Goal: Task Accomplishment & Management: Manage account settings

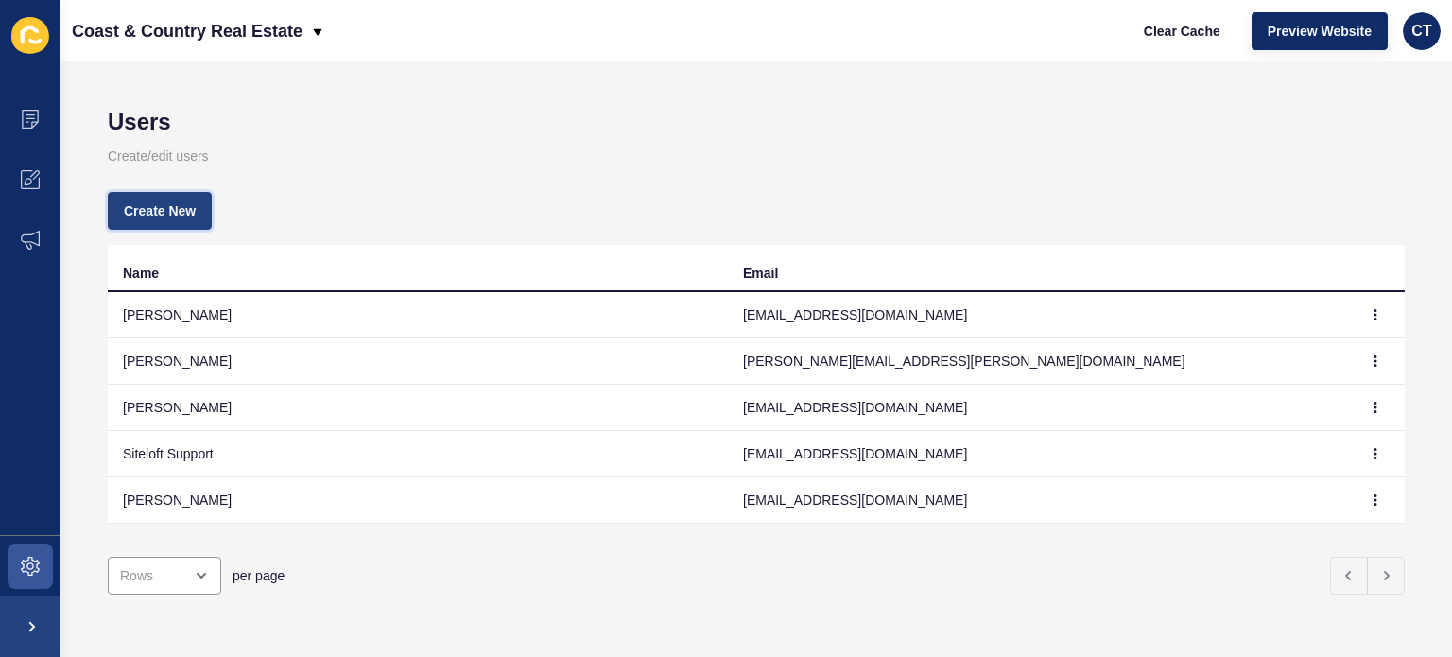
click at [151, 207] on span "Create New" at bounding box center [160, 210] width 72 height 19
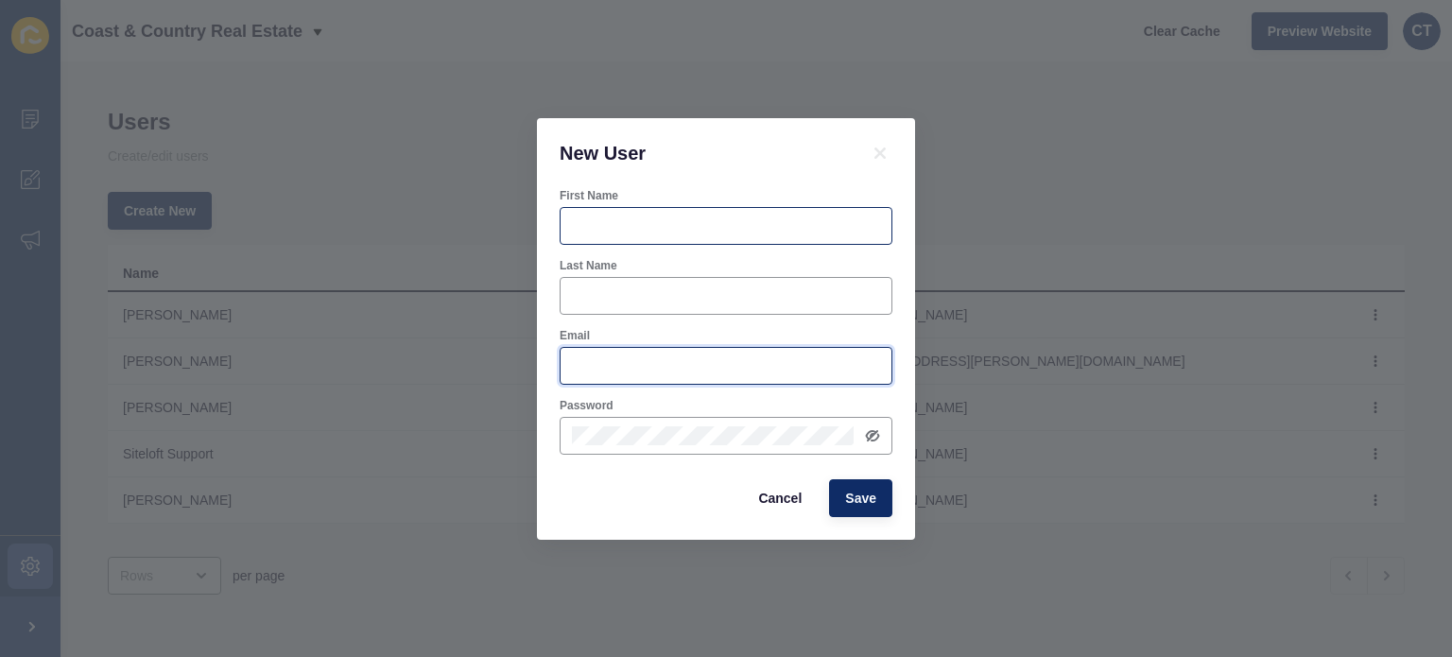
type input "[PERSON_NAME][EMAIL_ADDRESS][PERSON_NAME][DOMAIN_NAME]"
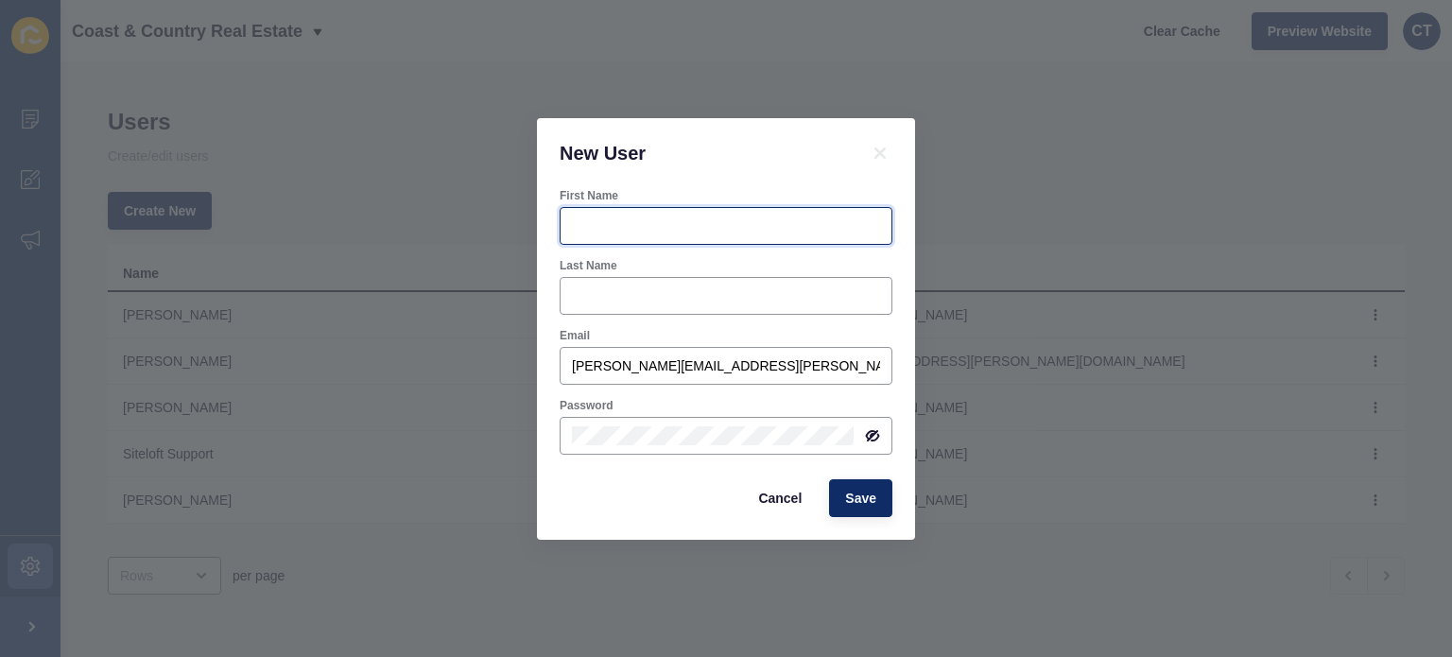
click at [618, 219] on input "First Name" at bounding box center [726, 226] width 308 height 19
type input "[PERSON_NAME]"
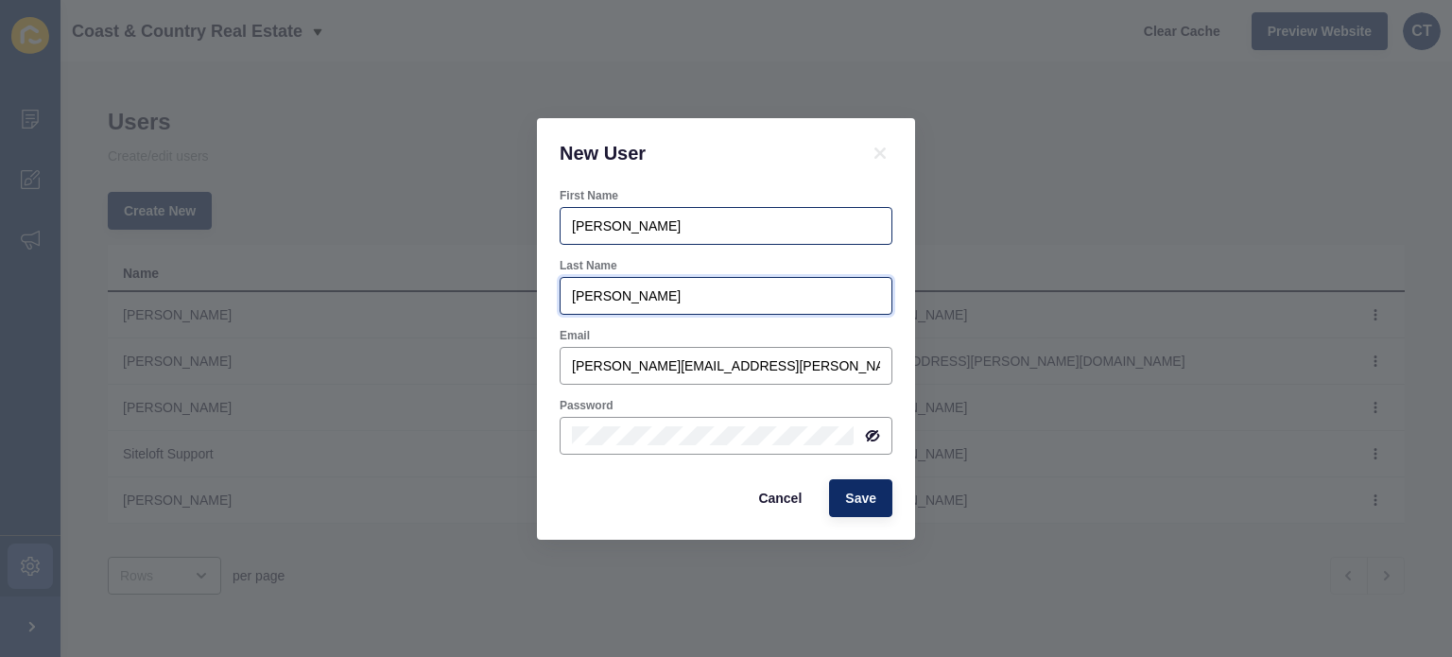
type input "[PERSON_NAME]"
click at [797, 510] on button "Cancel" at bounding box center [780, 498] width 76 height 38
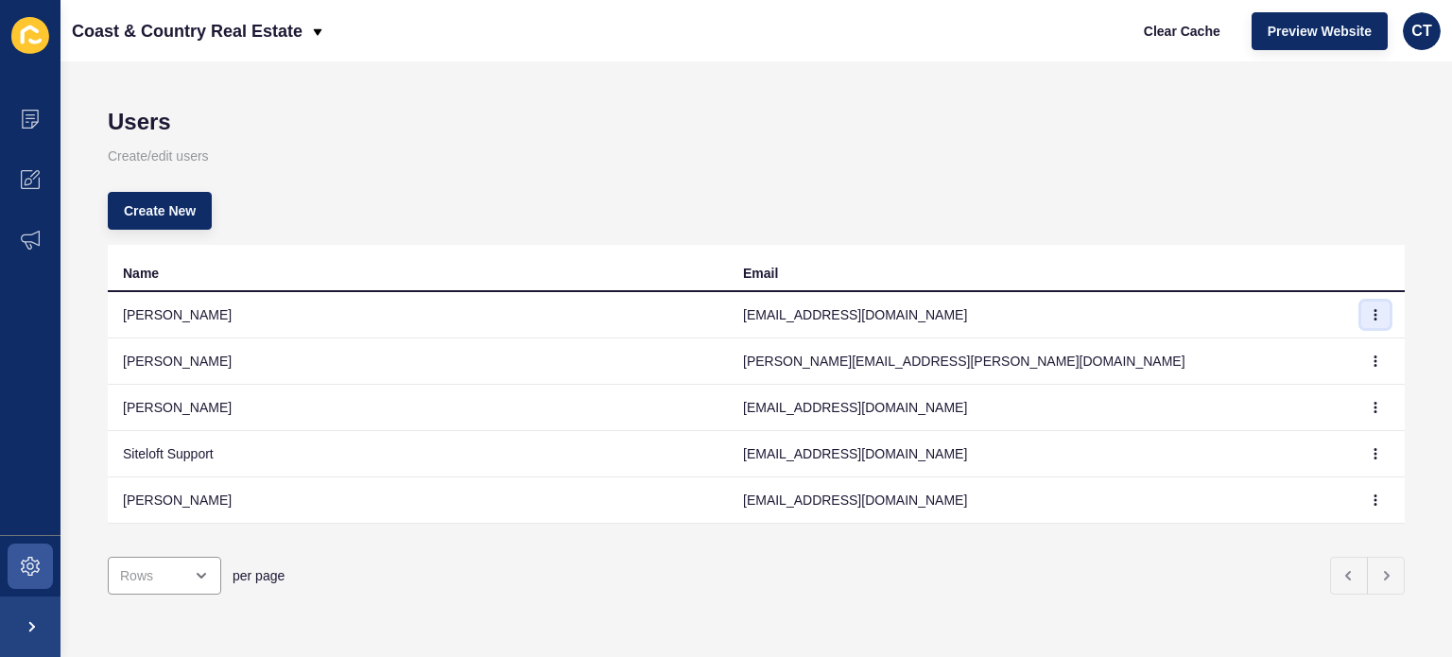
click at [1370, 309] on icon "button" at bounding box center [1375, 314] width 11 height 11
click at [1280, 397] on link "Delete" at bounding box center [1310, 394] width 132 height 42
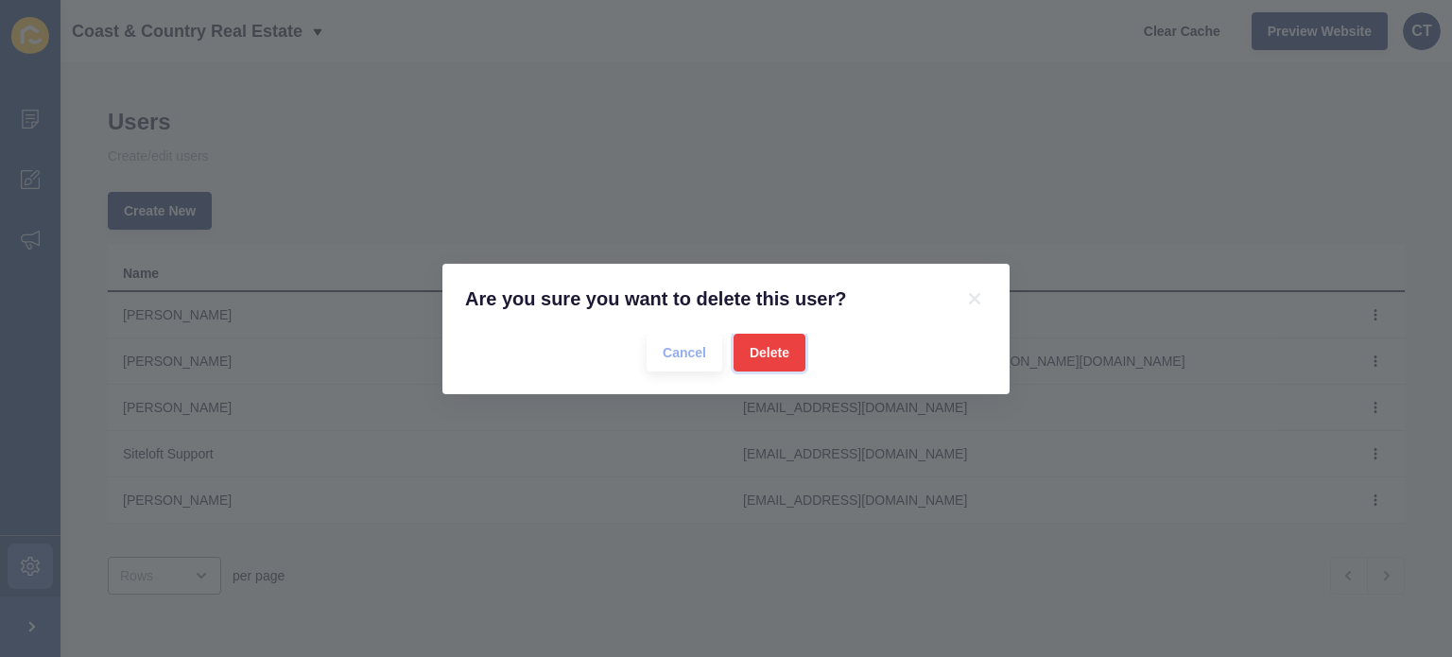
click at [764, 355] on span "Delete" at bounding box center [770, 352] width 40 height 19
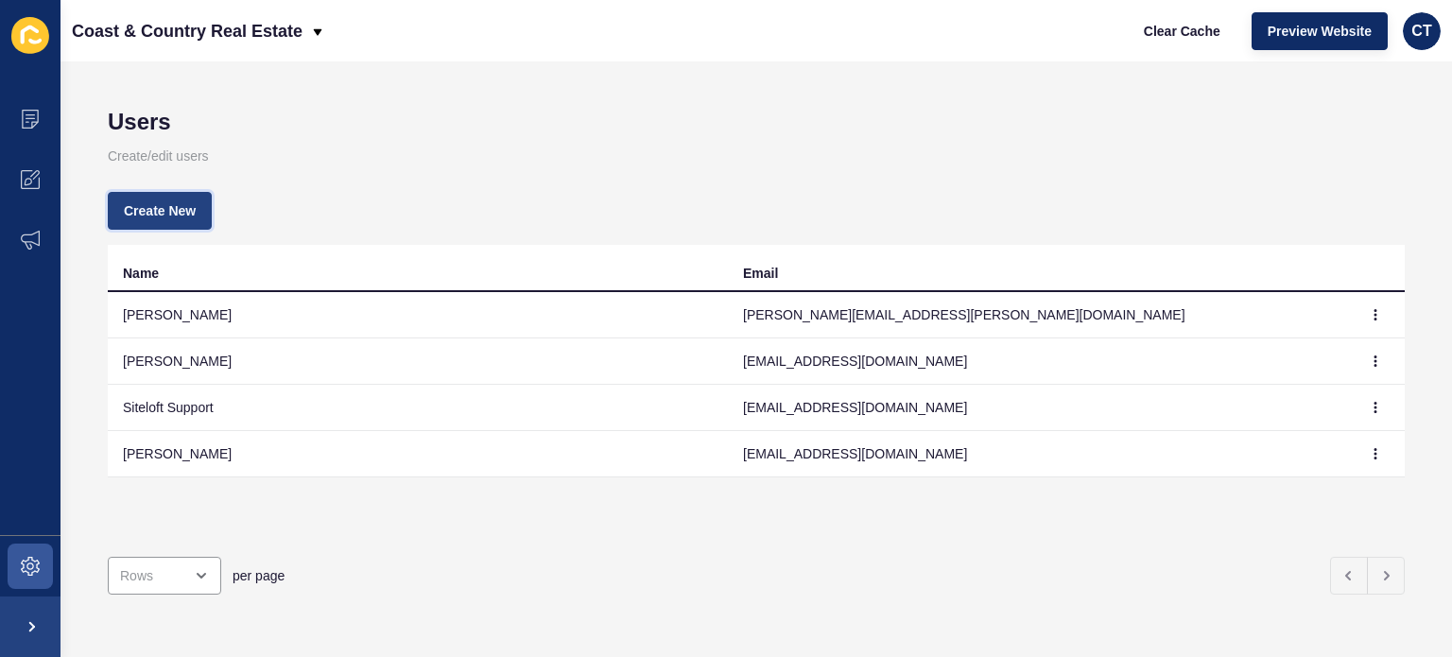
click at [181, 200] on button "Create New" at bounding box center [160, 211] width 104 height 38
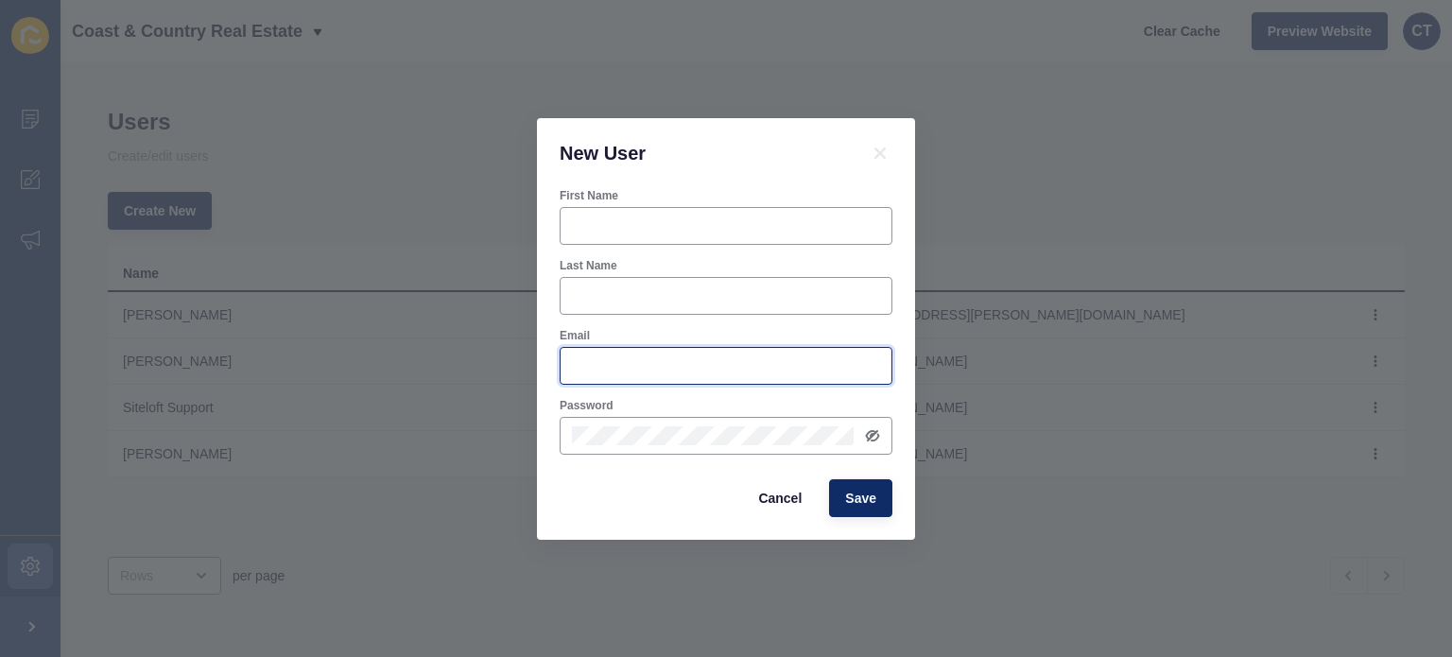
type input "[PERSON_NAME][EMAIL_ADDRESS][PERSON_NAME][DOMAIN_NAME]"
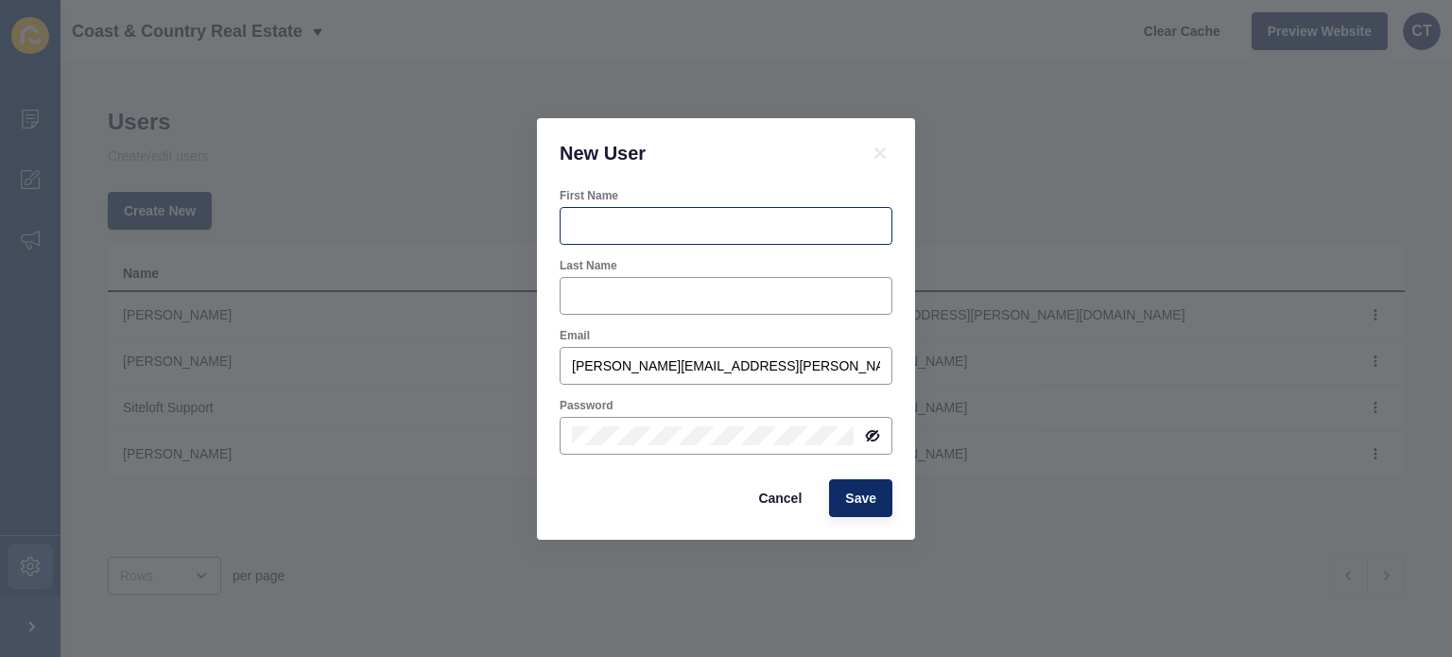
click at [623, 211] on div at bounding box center [726, 226] width 333 height 38
type input "[PERSON_NAME]"
type input "T"
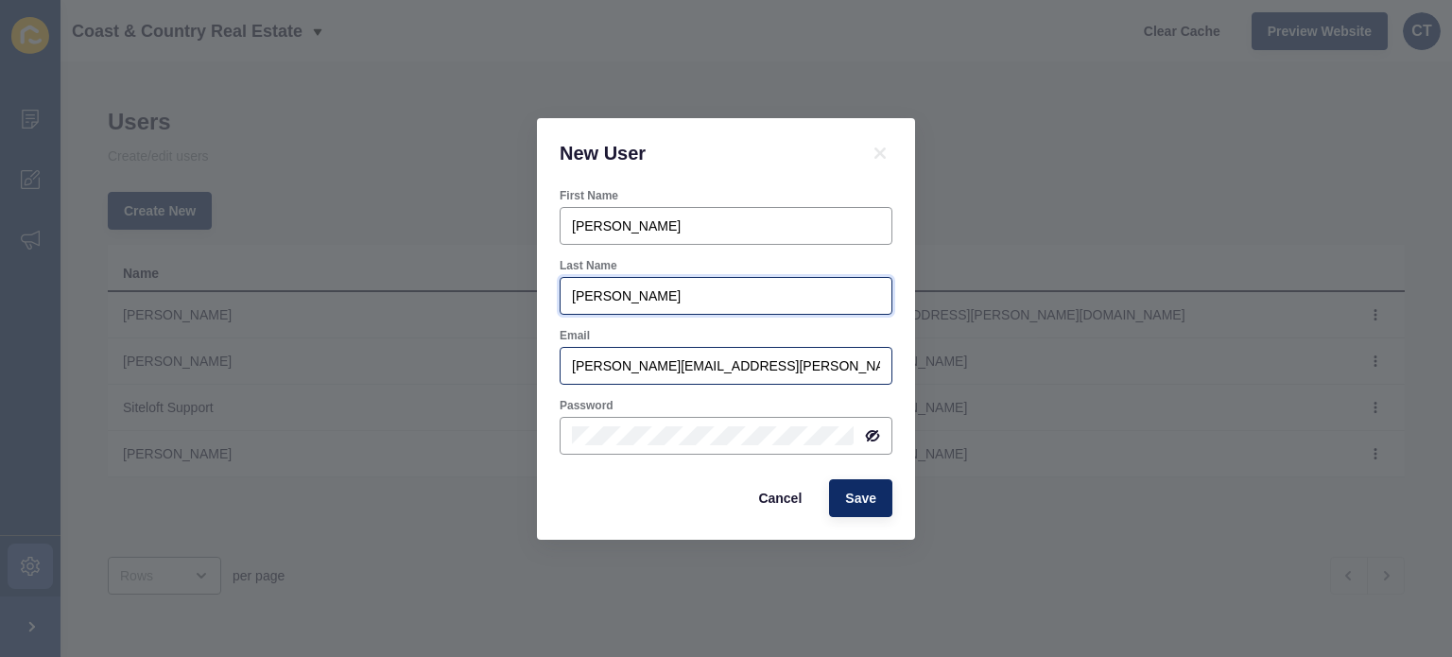
type input "[PERSON_NAME]"
click at [624, 373] on input "[PERSON_NAME][EMAIL_ADDRESS][PERSON_NAME][DOMAIN_NAME]" at bounding box center [726, 366] width 308 height 19
type input "[PERSON_NAME][EMAIL_ADDRESS][PERSON_NAME][DOMAIN_NAME]"
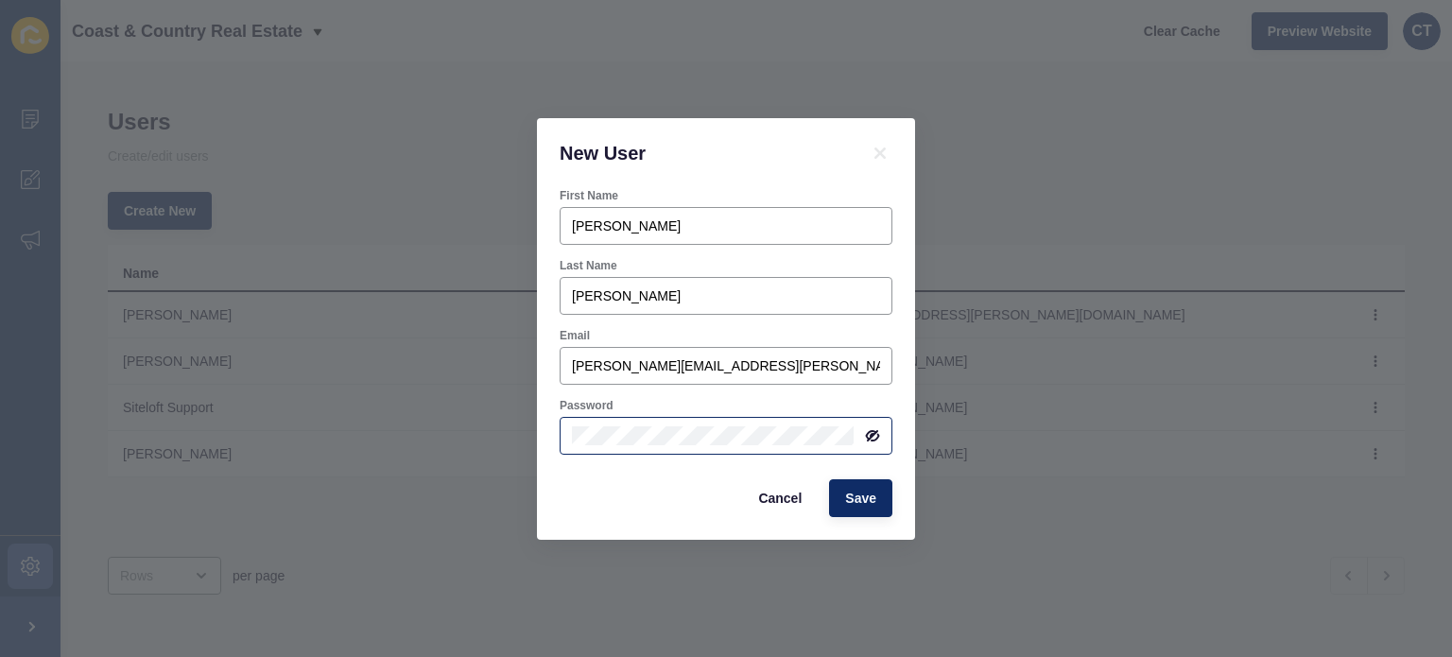
click at [870, 434] on icon at bounding box center [871, 435] width 9 height 9
click at [862, 490] on span "Save" at bounding box center [860, 498] width 31 height 19
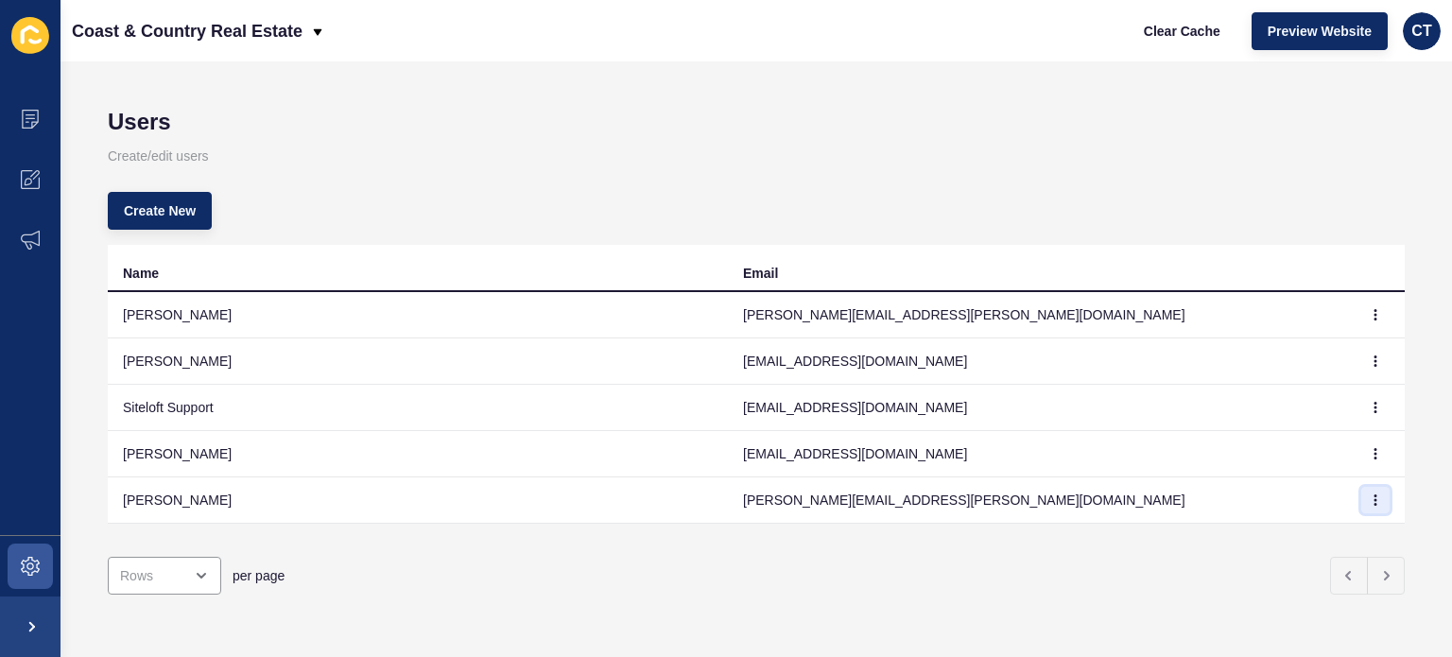
click at [1362, 506] on button "button" at bounding box center [1376, 500] width 28 height 26
click at [340, 495] on td "[PERSON_NAME]" at bounding box center [418, 501] width 620 height 46
click at [201, 506] on td "[PERSON_NAME]" at bounding box center [418, 501] width 620 height 46
click at [777, 155] on p "Create/edit users" at bounding box center [756, 156] width 1297 height 42
click at [1370, 498] on icon "button" at bounding box center [1375, 500] width 11 height 11
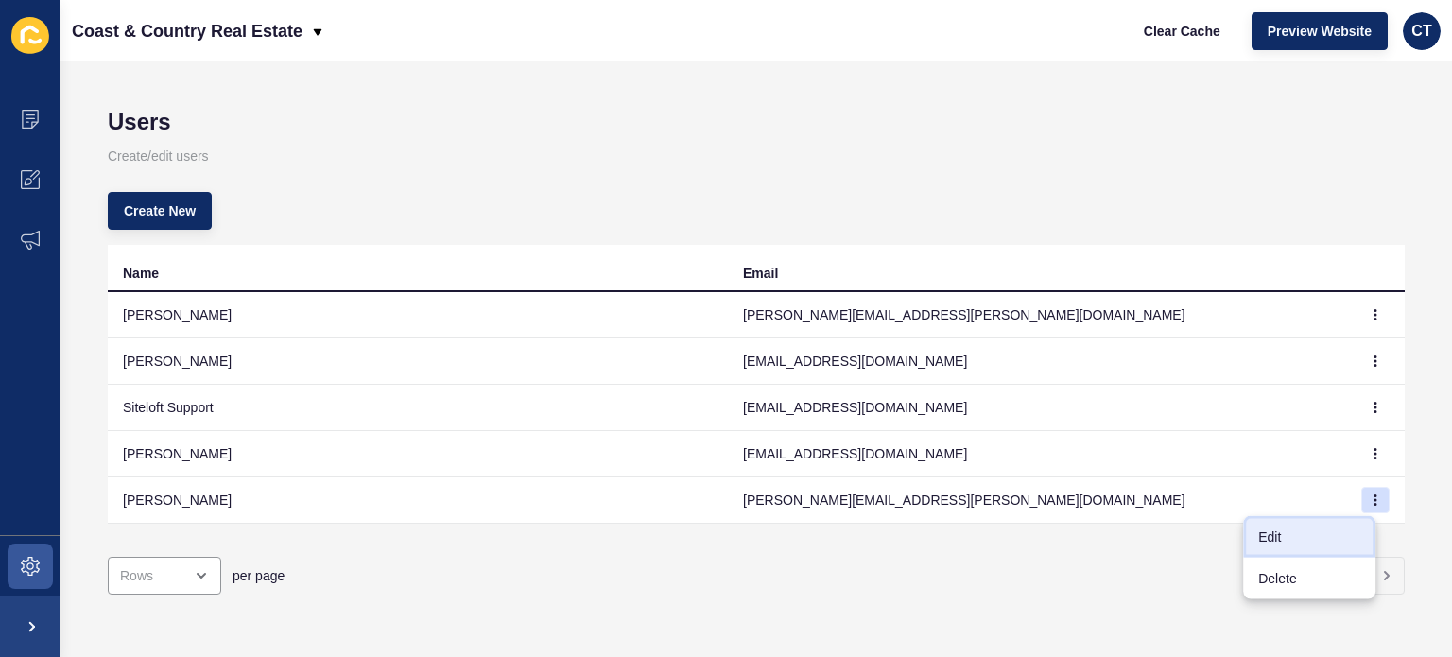
click at [1297, 534] on link "Edit" at bounding box center [1310, 537] width 132 height 42
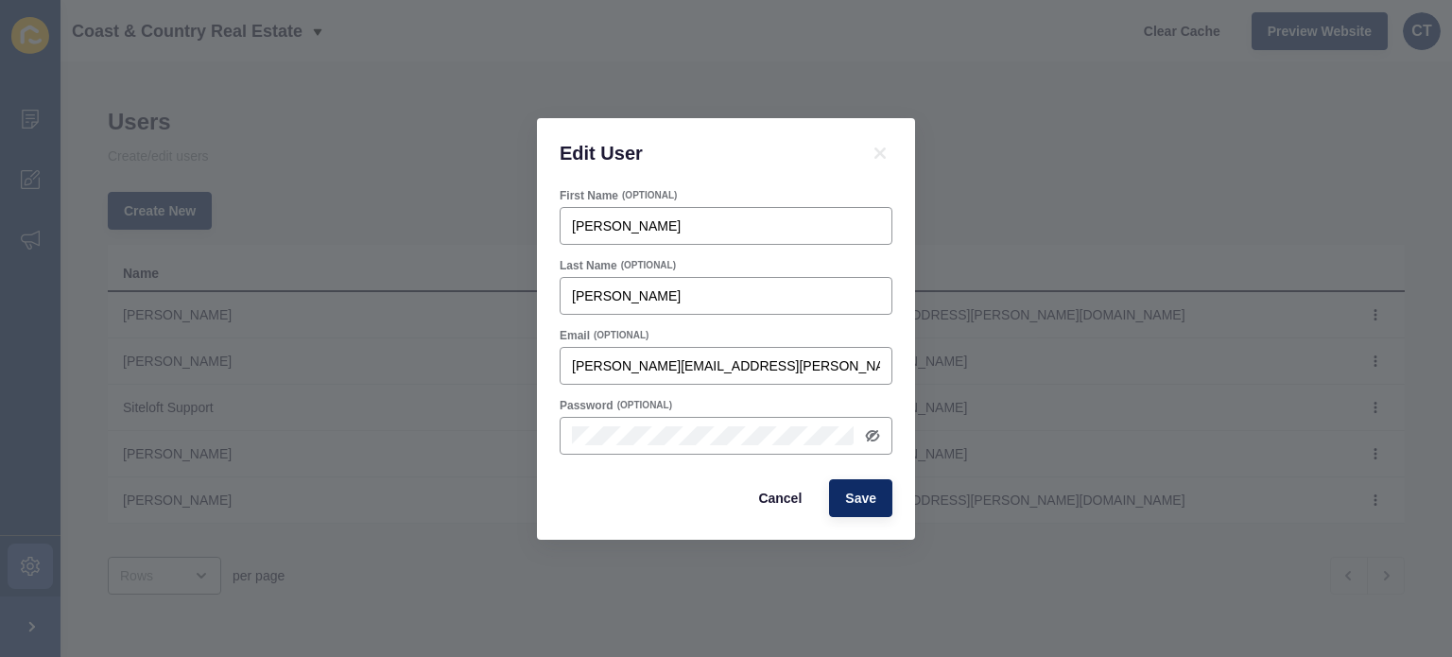
click at [745, 170] on div "Edit User" at bounding box center [726, 153] width 378 height 70
click at [747, 413] on div "Password (OPTIONAL)" at bounding box center [726, 426] width 337 height 61
click at [867, 436] on icon at bounding box center [871, 435] width 9 height 9
click at [859, 498] on span "Save" at bounding box center [860, 498] width 31 height 19
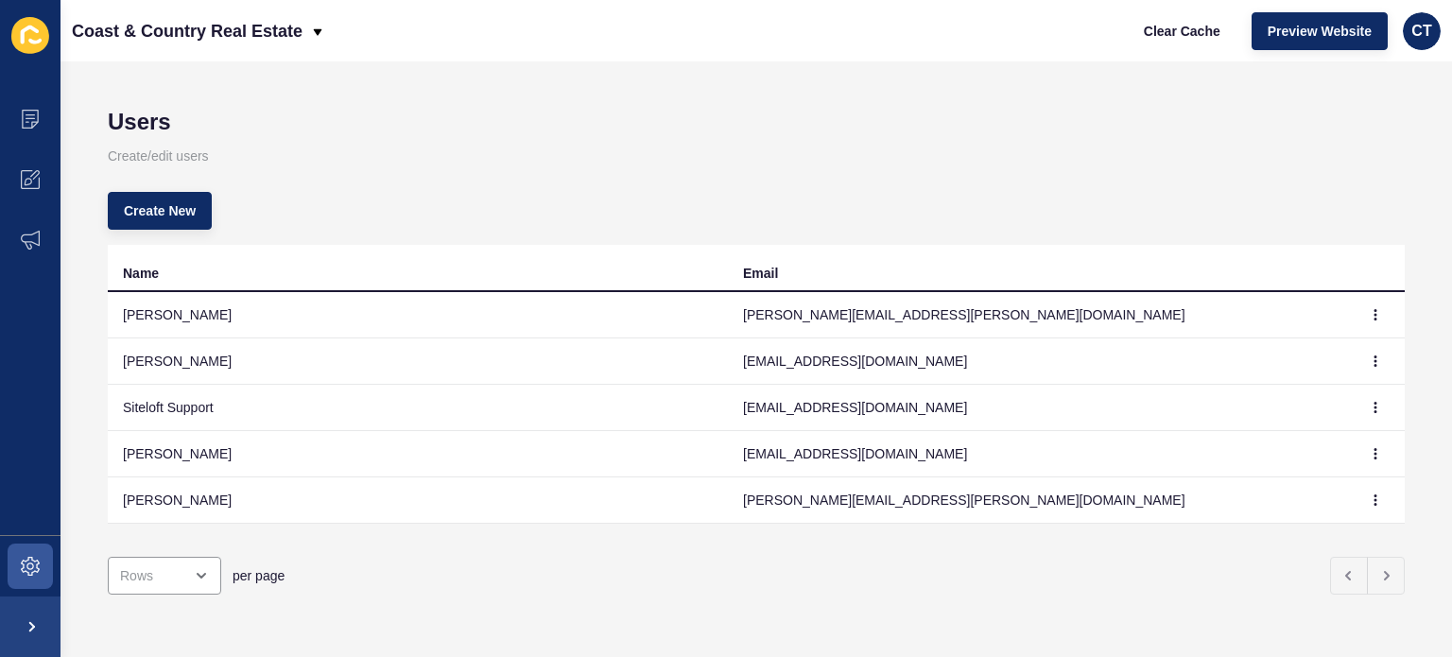
click at [242, 508] on td "[PERSON_NAME]" at bounding box center [418, 501] width 620 height 46
click at [173, 506] on td "[PERSON_NAME]" at bounding box center [418, 501] width 620 height 46
click at [1370, 502] on icon "button" at bounding box center [1375, 500] width 11 height 11
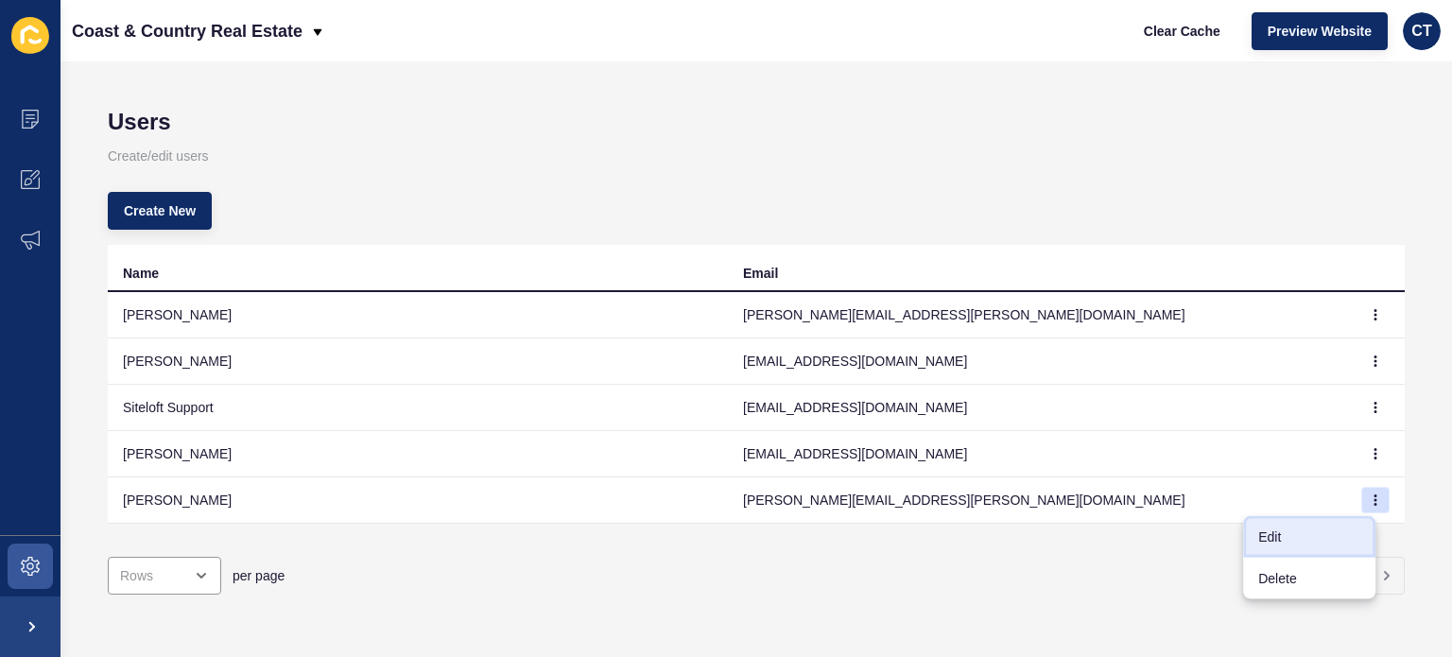
click at [1280, 532] on link "Edit" at bounding box center [1310, 537] width 132 height 42
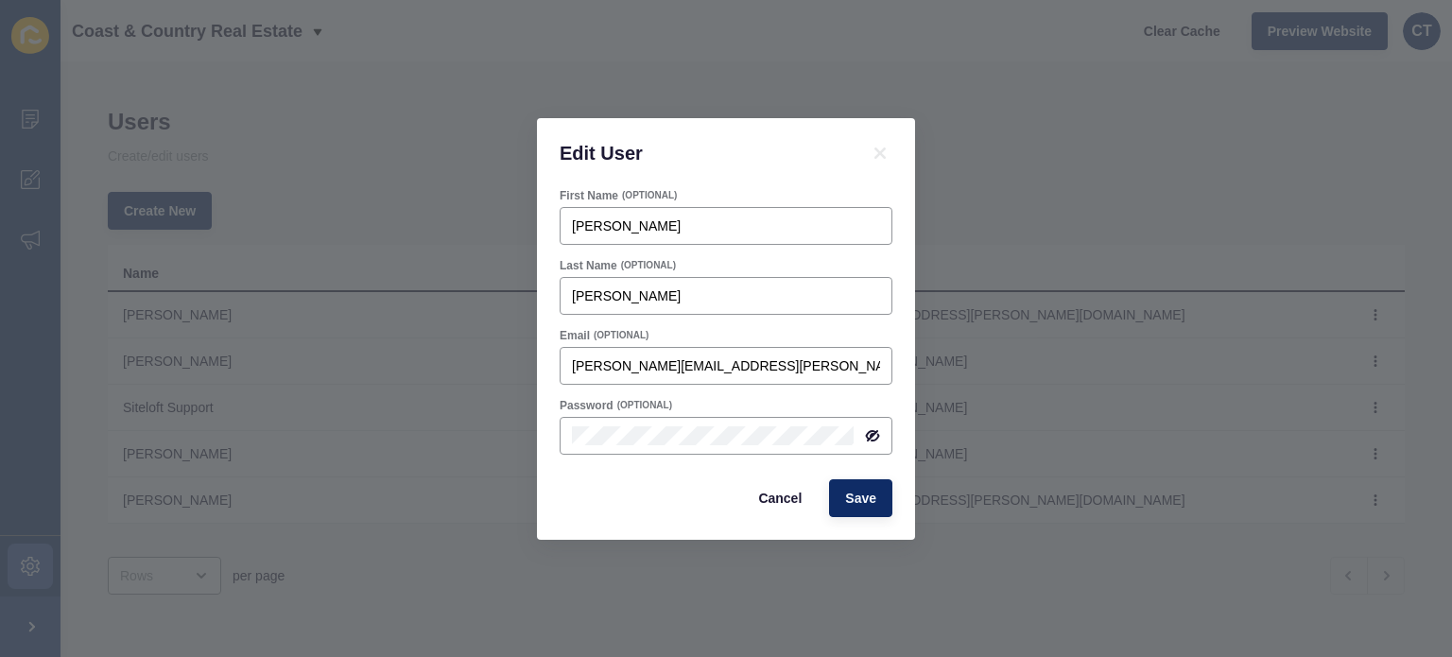
click at [630, 490] on div "Cancel Save" at bounding box center [726, 498] width 344 height 49
click at [867, 437] on icon at bounding box center [871, 435] width 9 height 9
click at [873, 498] on span "Save" at bounding box center [860, 498] width 31 height 19
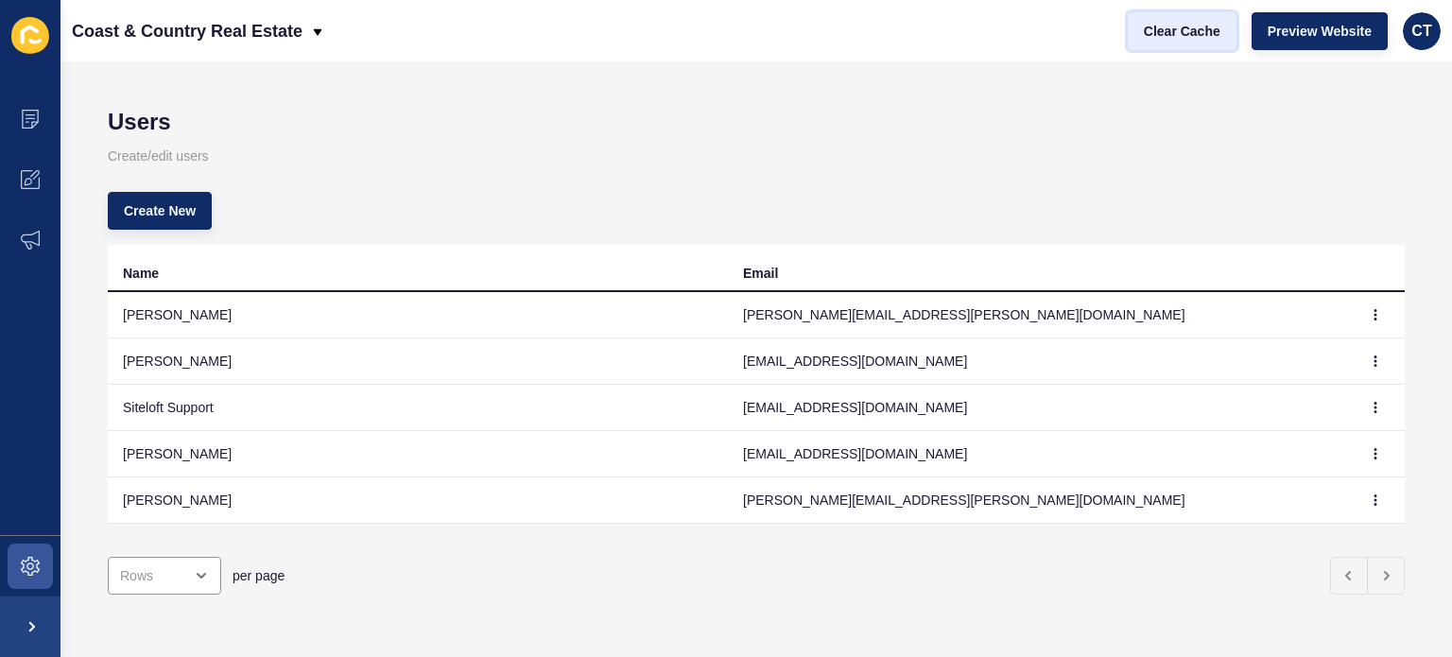
click at [1204, 30] on span "Clear Cache" at bounding box center [1182, 31] width 77 height 19
